Goal: Browse casually: Explore the website without a specific task or goal

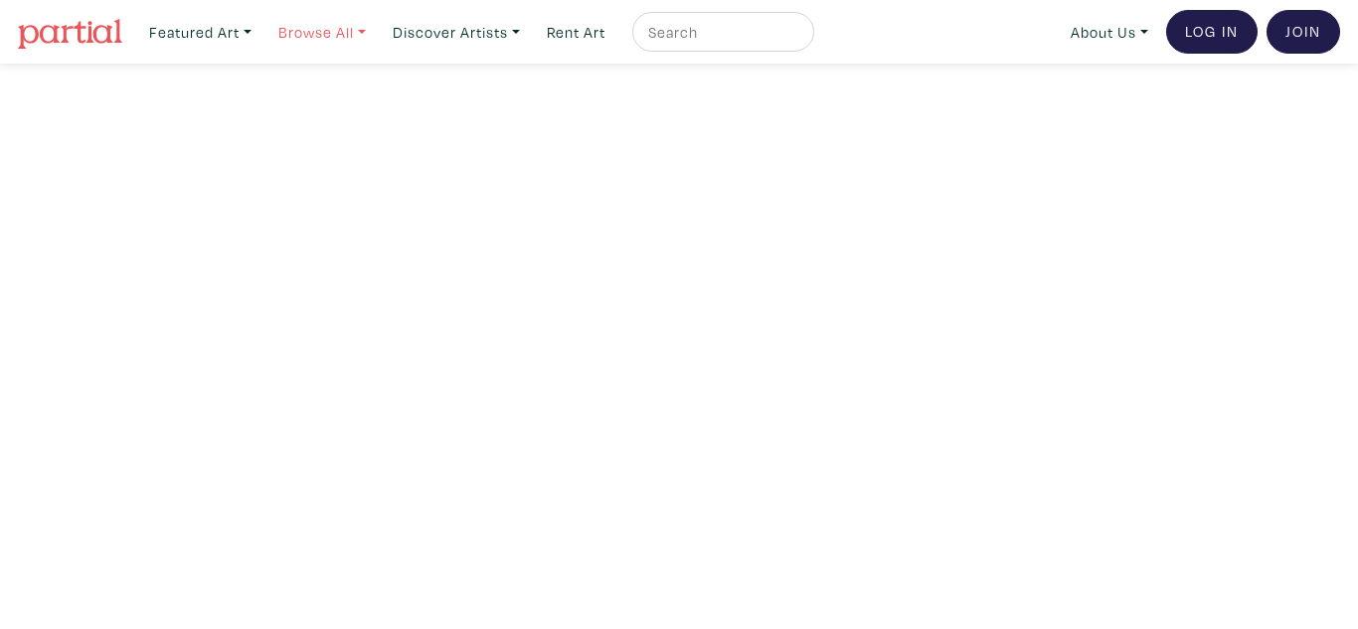
click at [260, 27] on link "Browse All" at bounding box center [200, 32] width 120 height 41
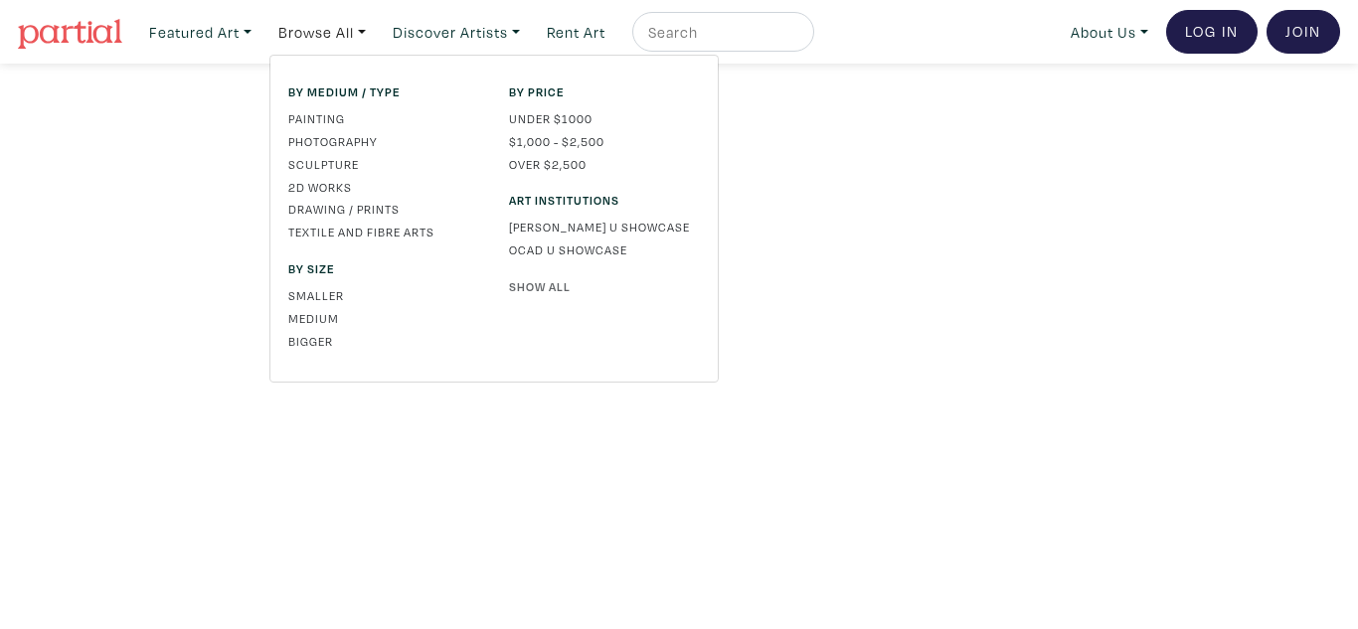
click at [558, 279] on link "Show All" at bounding box center [604, 286] width 191 height 18
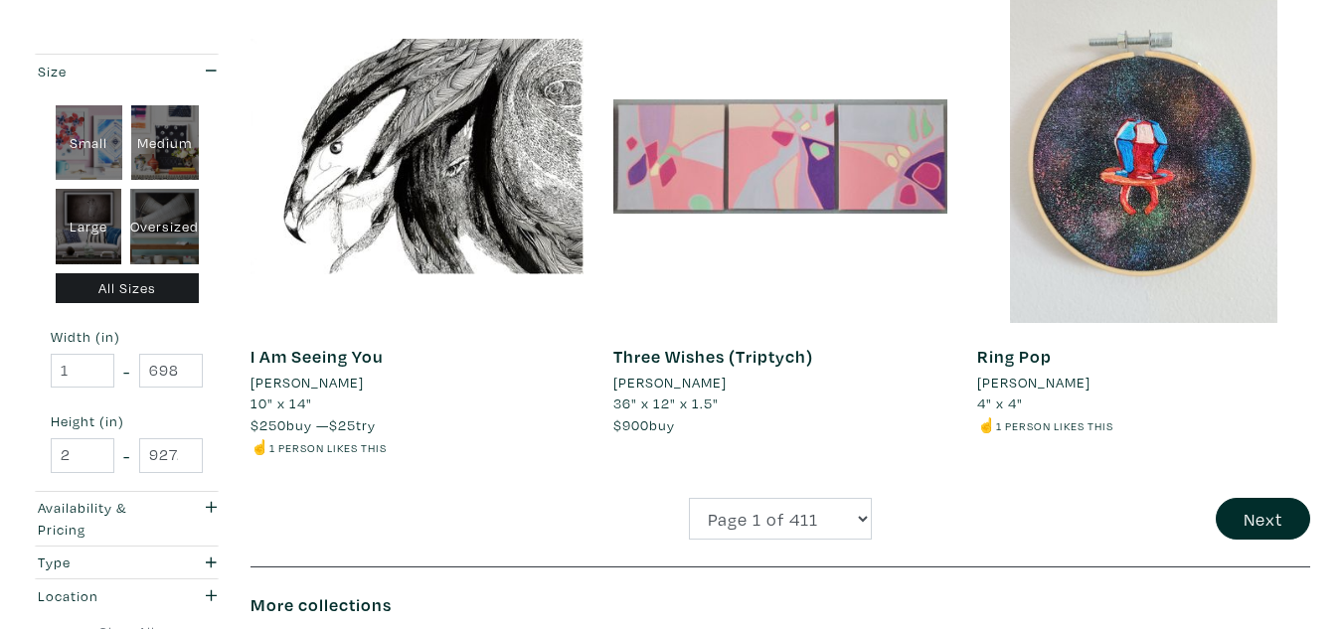
scroll to position [4263, 0]
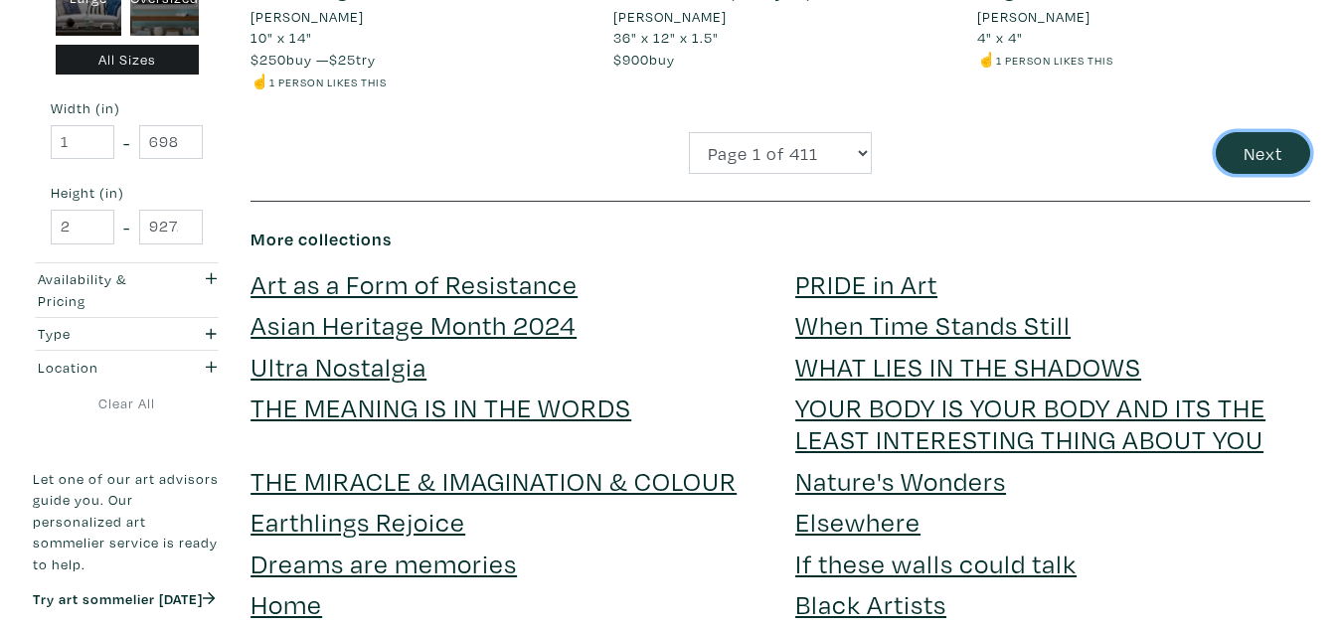
click at [1253, 161] on button "Next" at bounding box center [1263, 153] width 94 height 43
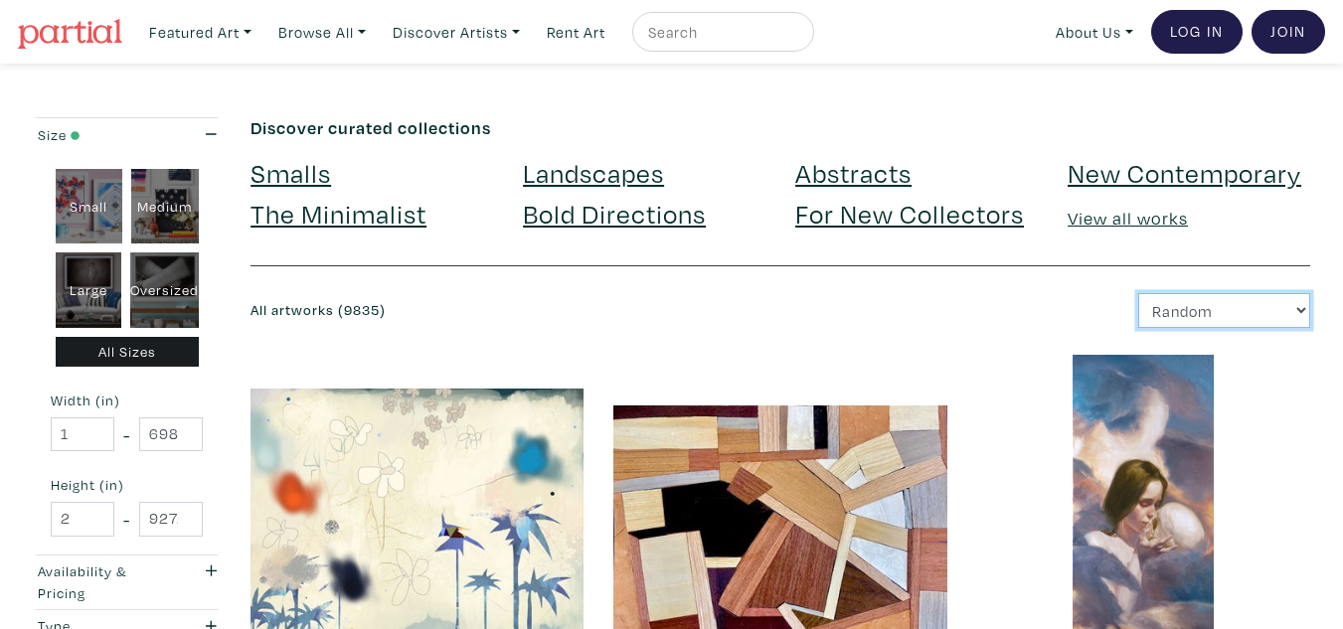
click at [1205, 317] on select "Newest Random Price: Low to High Price: High to Low" at bounding box center [1224, 310] width 172 height 35
select select "id"
click at [1138, 293] on select "Newest Random Price: Low to High Price: High to Low" at bounding box center [1224, 310] width 172 height 35
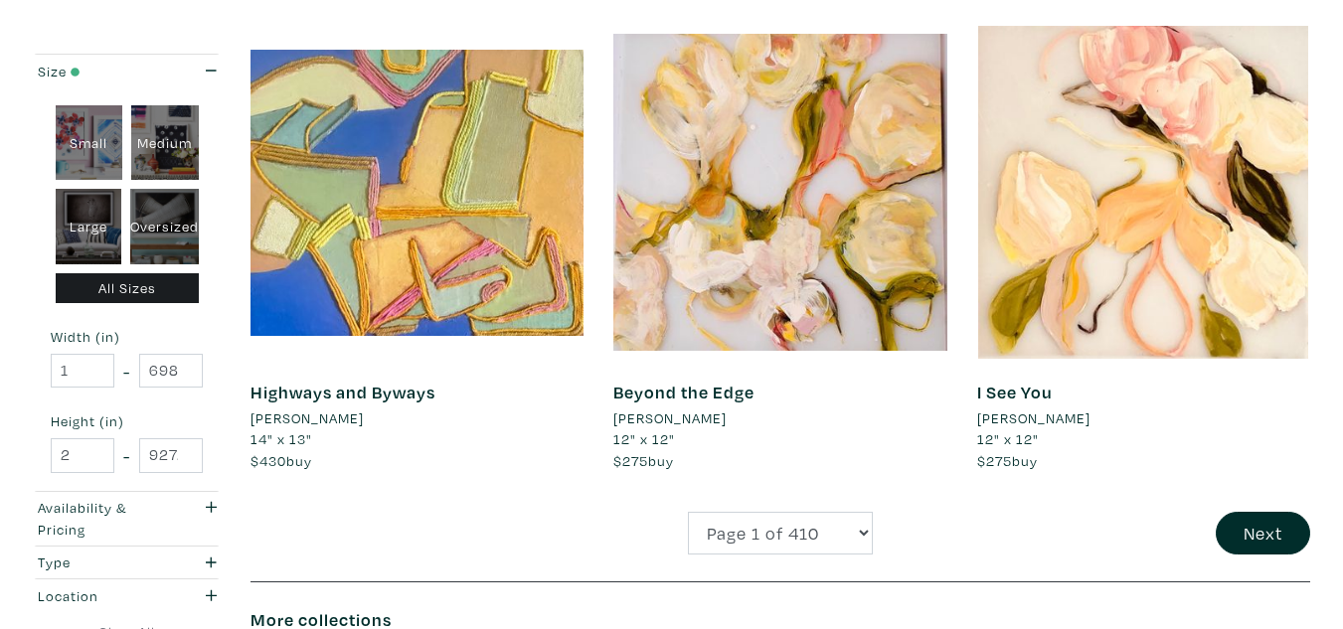
scroll to position [3927, 0]
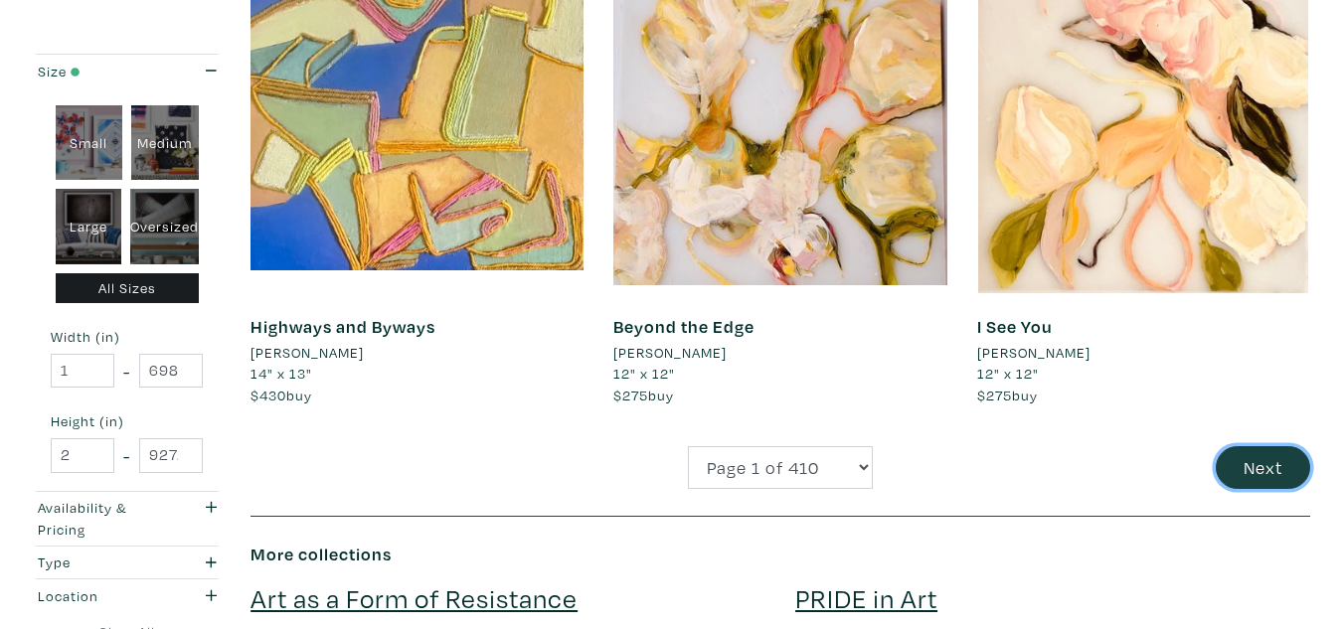
click at [1270, 446] on button "Next" at bounding box center [1263, 467] width 94 height 43
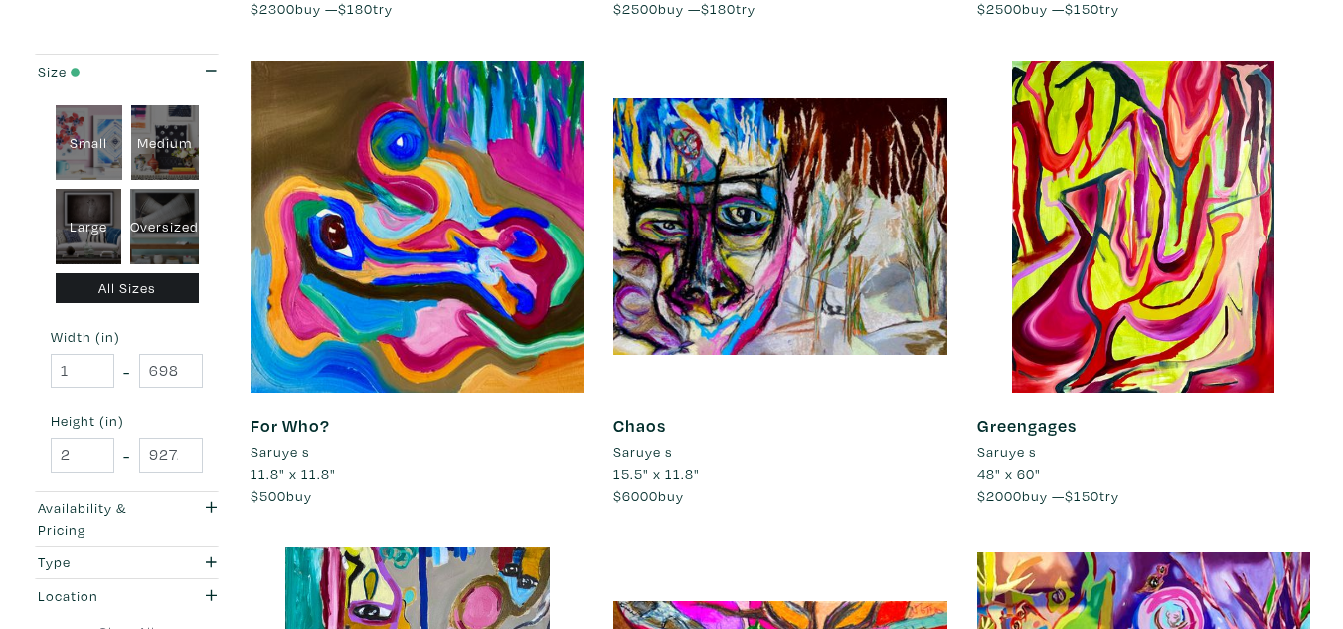
scroll to position [3848, 0]
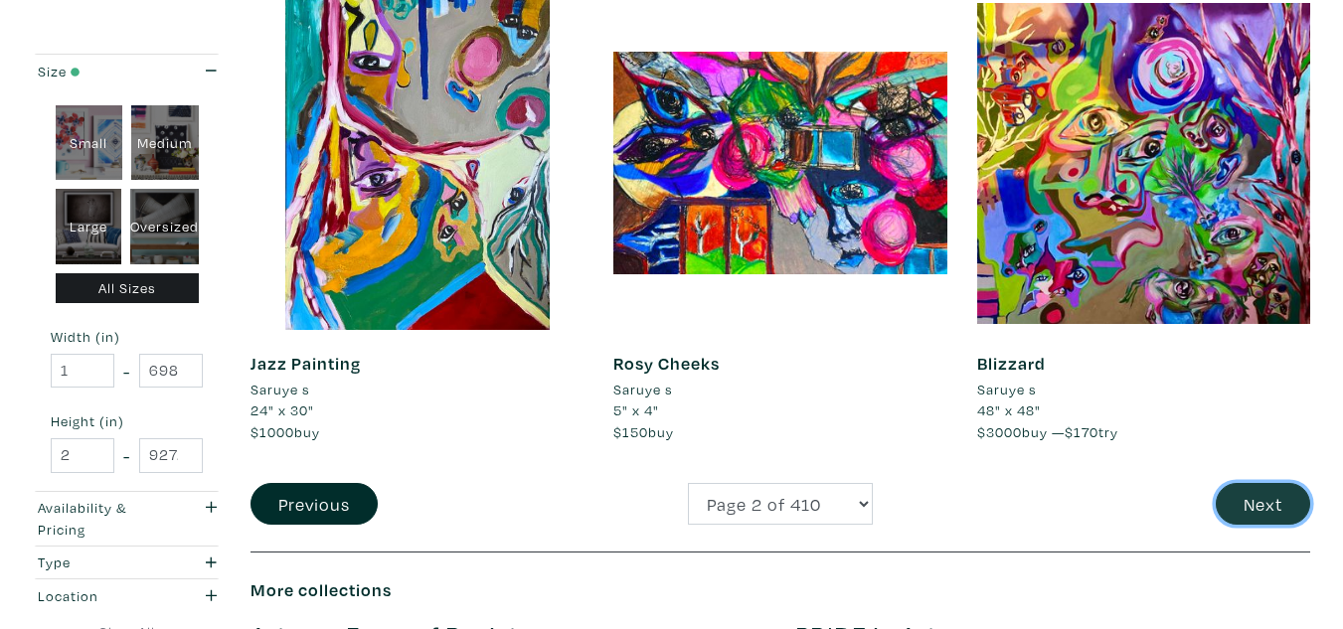
click at [1230, 518] on button "Next" at bounding box center [1263, 504] width 94 height 43
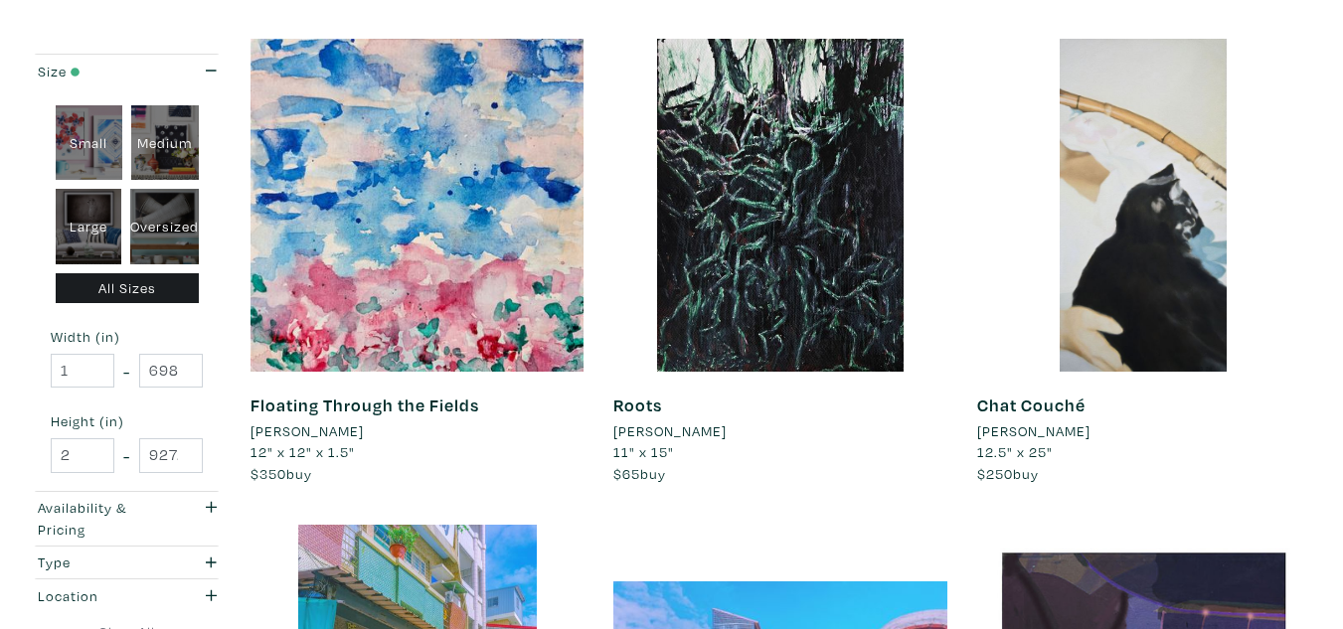
scroll to position [3848, 0]
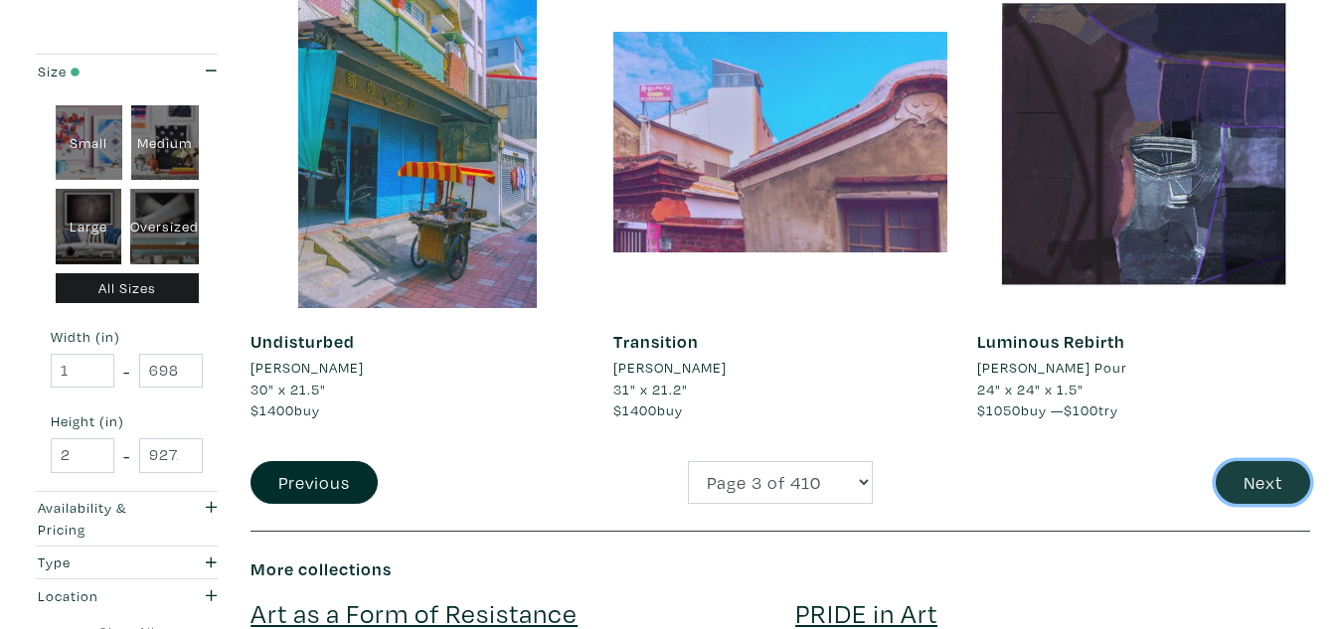
click at [1264, 486] on button "Next" at bounding box center [1263, 482] width 94 height 43
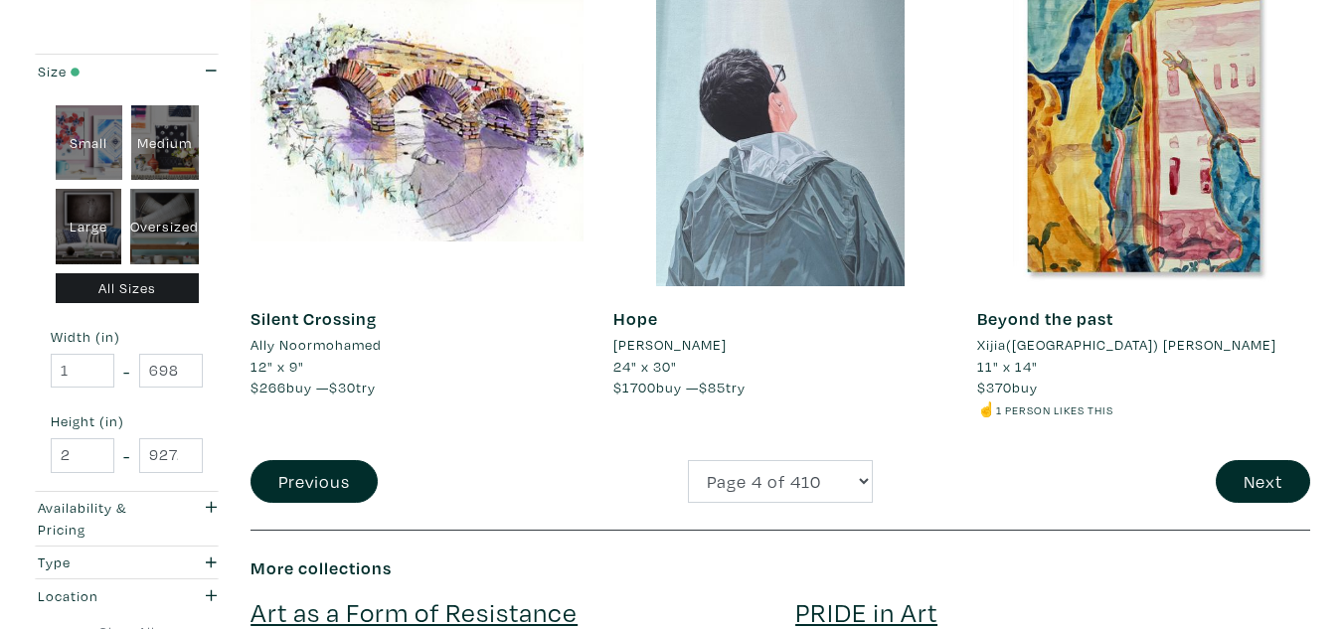
scroll to position [3848, 0]
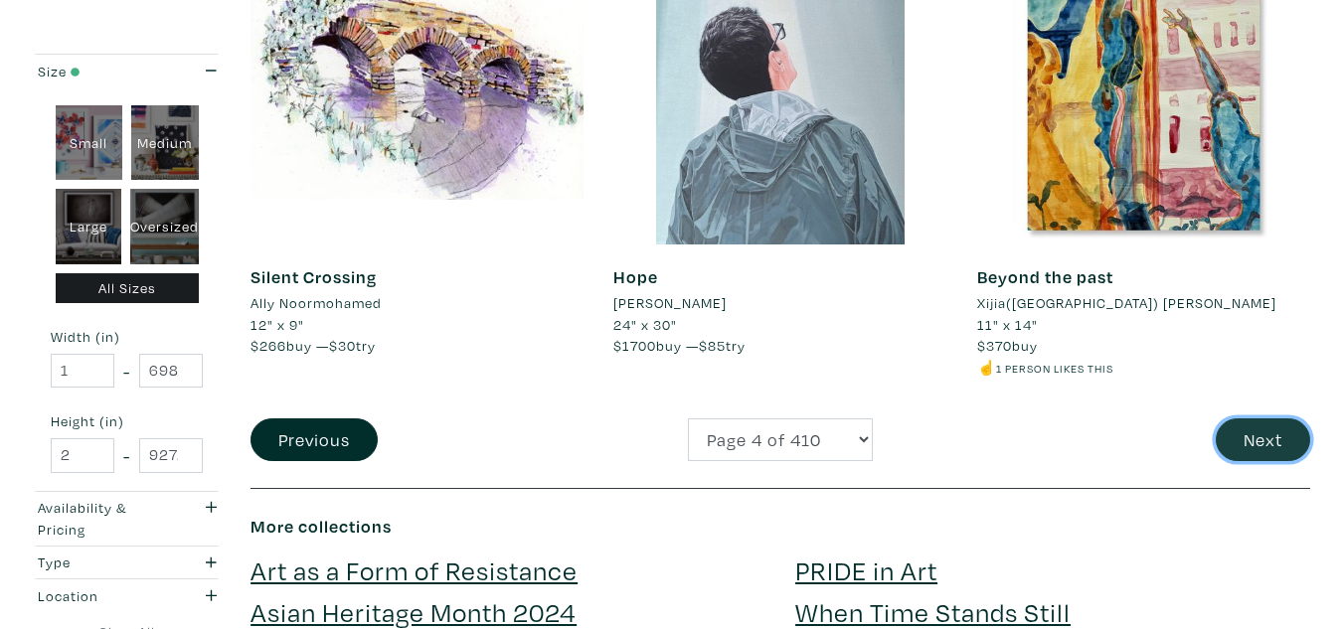
click at [1268, 452] on button "Next" at bounding box center [1263, 439] width 94 height 43
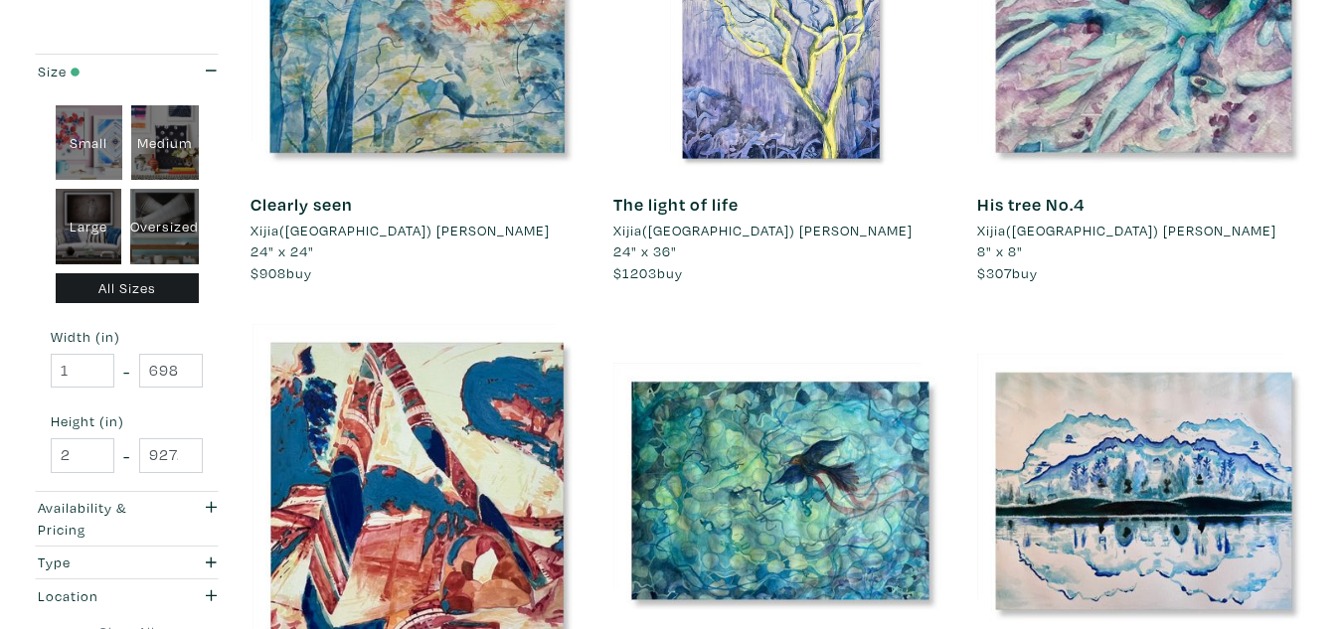
scroll to position [550, 0]
